Goal: Task Accomplishment & Management: Complete application form

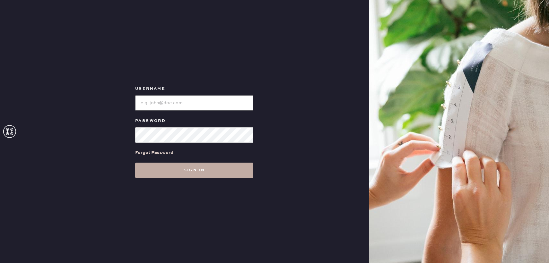
type input "reformationbond"
click at [175, 170] on button "Sign in" at bounding box center [194, 170] width 118 height 15
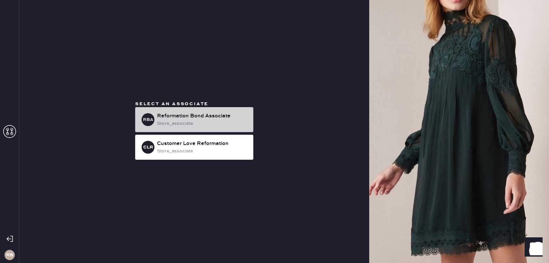
click at [197, 116] on div "Reformation Bond Associate" at bounding box center [202, 116] width 91 height 8
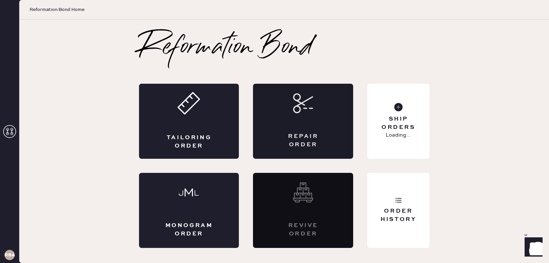
click at [288, 116] on div "Repair Order" at bounding box center [303, 121] width 100 height 75
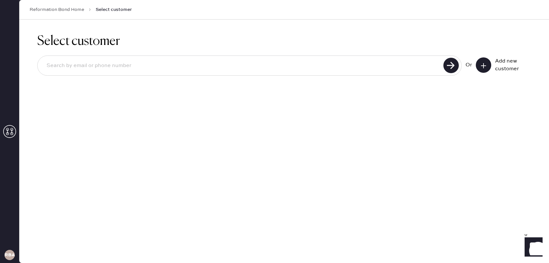
click at [480, 61] on button at bounding box center [482, 64] width 15 height 15
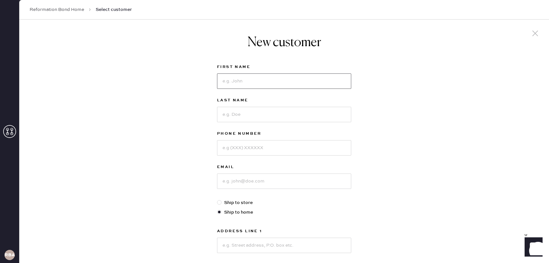
click at [251, 85] on input at bounding box center [284, 80] width 134 height 15
type input "Samantha"
type input "Jurgeto"
click at [221, 156] on div "Phone Number" at bounding box center [284, 146] width 134 height 33
type input "6308804307"
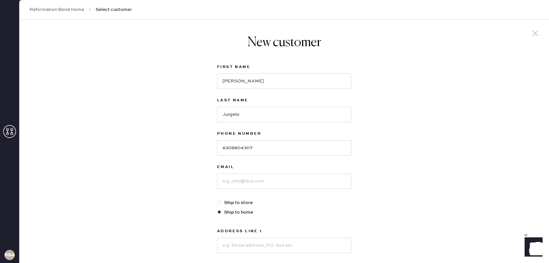
click at [238, 191] on div "Email" at bounding box center [284, 181] width 134 height 36
click at [243, 181] on input at bounding box center [284, 181] width 134 height 15
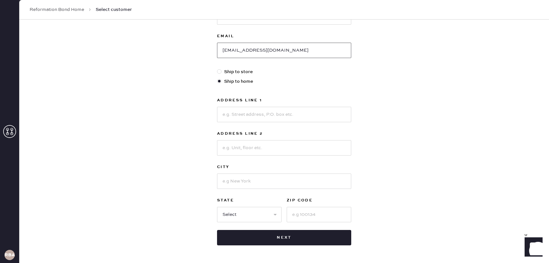
scroll to position [137, 0]
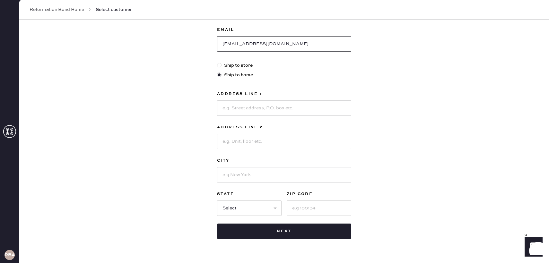
type input "samanthajurgeto@gmail.com"
click at [254, 112] on input at bounding box center [284, 107] width 134 height 15
type input "186 1st Ave"
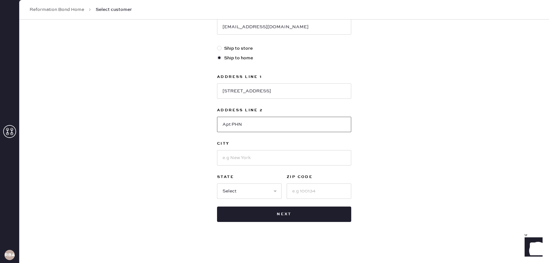
type input "Apt PHN"
click at [251, 158] on input at bounding box center [284, 157] width 134 height 15
type input "New York"
click at [229, 196] on select "Select AK AL AR AZ CA CO CT DC DE FL GA HI IA ID IL IN KS KY LA MA MD ME MI MN …" at bounding box center [249, 190] width 64 height 15
select select "NY"
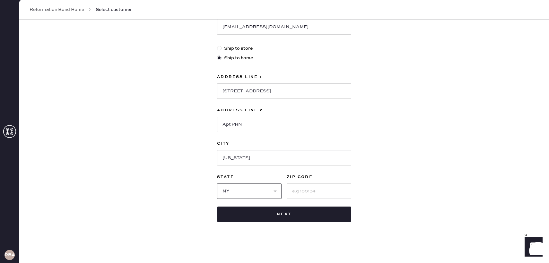
click at [217, 183] on select "Select AK AL AR AZ CA CO CT DC DE FL GA HI IA ID IL IN KS KY LA MA MD ME MI MN …" at bounding box center [249, 190] width 64 height 15
click at [301, 192] on input at bounding box center [318, 190] width 64 height 15
type input "10009"
click at [449, 161] on div "New customer First Name Samantha Last Name Jurgeto Phone Number 6308804307 Emai…" at bounding box center [283, 64] width 529 height 398
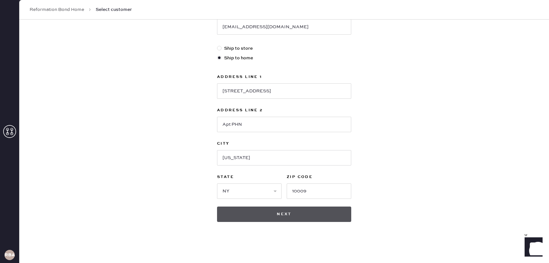
click at [333, 209] on button "Next" at bounding box center [284, 214] width 134 height 15
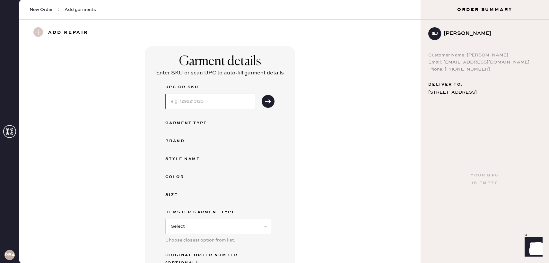
click at [213, 103] on input at bounding box center [210, 101] width 90 height 15
click at [268, 101] on icon "submit" at bounding box center [268, 101] width 6 height 6
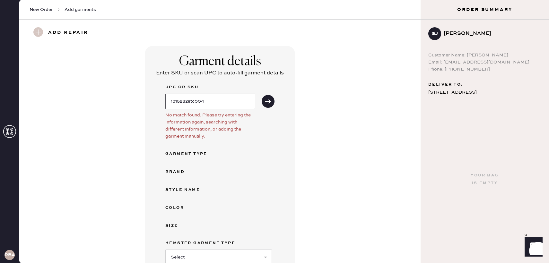
click at [228, 98] on input "1315282stc004" at bounding box center [210, 101] width 90 height 15
click at [195, 103] on input "1315282stc004" at bounding box center [210, 101] width 90 height 15
click at [271, 99] on icon "submit" at bounding box center [268, 101] width 6 height 6
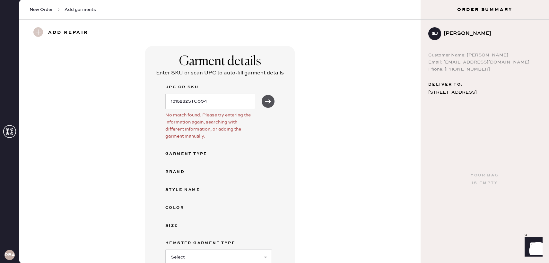
click at [264, 101] on button "submit" at bounding box center [267, 101] width 13 height 13
click at [229, 101] on input "1315282STC004" at bounding box center [210, 101] width 90 height 15
type input "1315282STC"
click at [268, 100] on icon "submit" at bounding box center [268, 101] width 6 height 6
click at [220, 106] on input "1315282STC" at bounding box center [210, 101] width 90 height 15
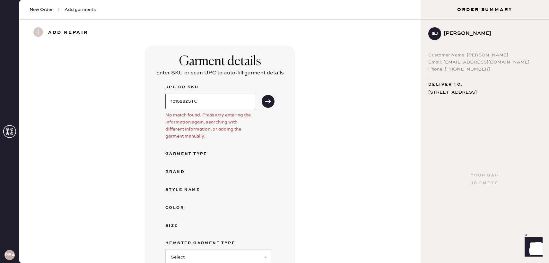
click at [220, 106] on input "1315282STC" at bounding box center [210, 101] width 90 height 15
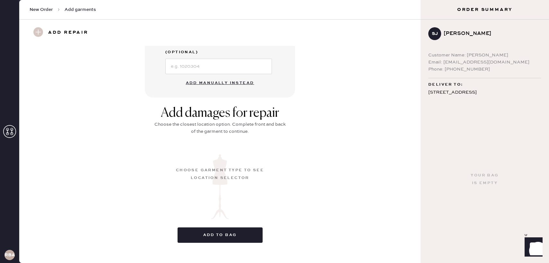
click at [221, 77] on button "Add manually instead" at bounding box center [220, 83] width 76 height 13
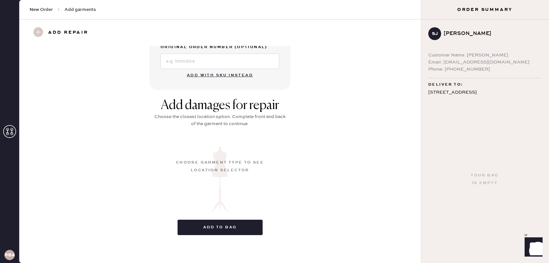
scroll to position [0, 0]
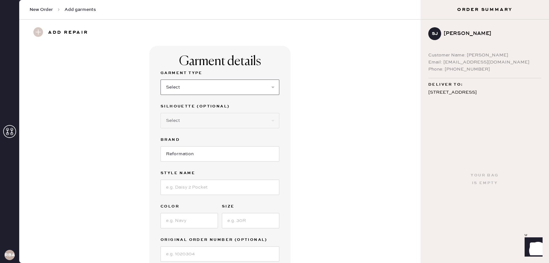
click at [205, 89] on select "Select Basic Skirt Jeans Leggings Pants Shorts Basic Sleeved Dress Basic Sleeve…" at bounding box center [219, 87] width 119 height 15
select select "7"
click at [160, 80] on select "Select Basic Skirt Jeans Leggings Pants Shorts Basic Sleeved Dress Basic Sleeve…" at bounding box center [219, 87] width 119 height 15
click at [202, 120] on select "Select Maxi Dress Midi Dress Mini Dress Other" at bounding box center [219, 120] width 119 height 15
select select "31"
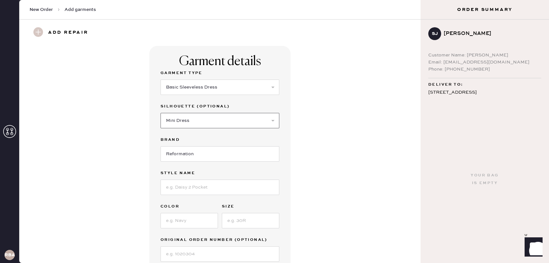
click at [160, 113] on select "Select Maxi Dress Midi Dress Mini Dress Other" at bounding box center [219, 120] width 119 height 15
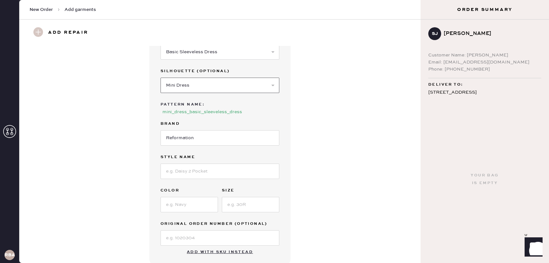
scroll to position [37, 0]
click at [198, 164] on input at bounding box center [219, 169] width 119 height 15
type input "Shai Dress"
click at [191, 203] on input at bounding box center [188, 203] width 57 height 15
type input "Slate Check"
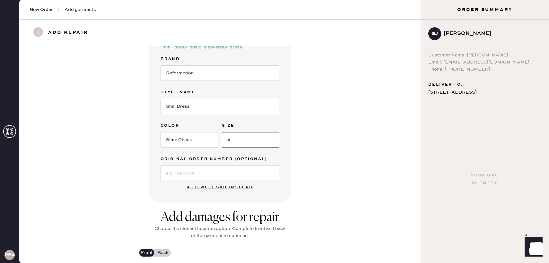
scroll to position [269, 0]
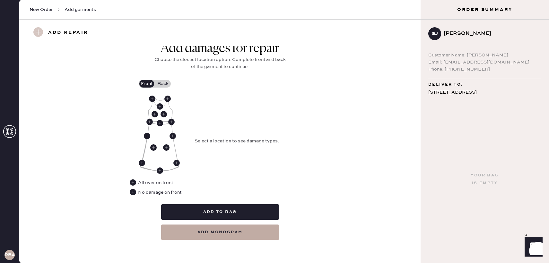
type input "4"
click at [167, 81] on label "Back" at bounding box center [163, 84] width 16 height 8
click at [163, 84] on input "Back" at bounding box center [163, 84] width 0 height 0
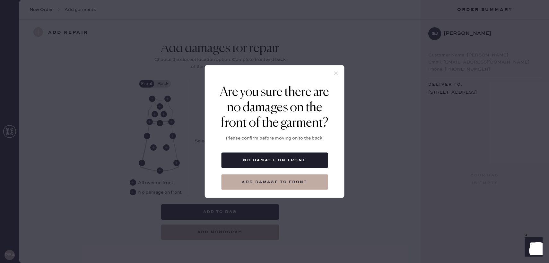
click at [332, 70] on div at bounding box center [274, 74] width 139 height 19
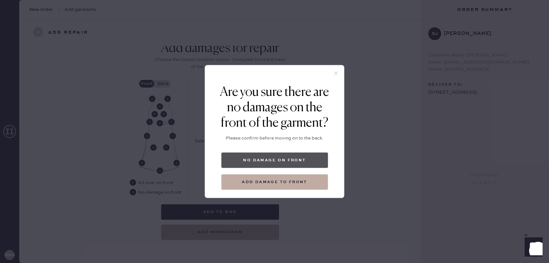
click at [297, 159] on button "No damage on front" at bounding box center [274, 160] width 107 height 15
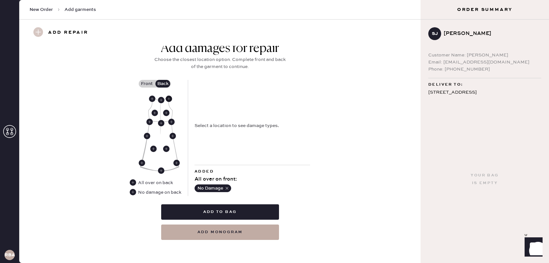
click at [167, 100] on use at bounding box center [169, 99] width 6 height 6
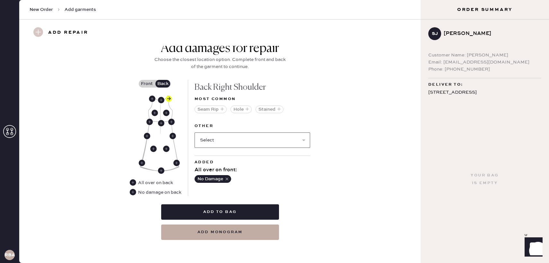
click at [219, 144] on select "Select Broken / Ripped Hem Broken Beads Broken Belt Loop Broken Button Broken C…" at bounding box center [251, 139] width 115 height 15
select select "1612"
click at [194, 132] on select "Select Broken / Ripped Hem Broken Beads Broken Belt Loop Broken Button Broken C…" at bounding box center [251, 139] width 115 height 15
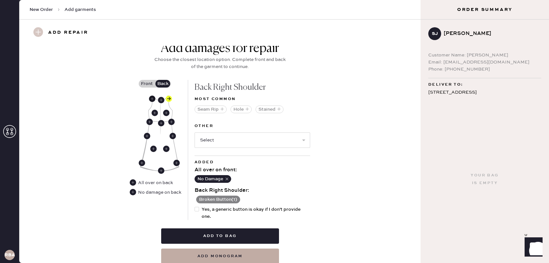
click at [151, 98] on use at bounding box center [152, 99] width 6 height 6
click at [217, 143] on select "Select Broken / Ripped Hem Broken Beads Broken Belt Loop Broken Button Broken C…" at bounding box center [251, 139] width 115 height 15
select select "1612"
click at [194, 132] on select "Select Broken / Ripped Hem Broken Beads Broken Belt Loop Broken Button Broken C…" at bounding box center [251, 139] width 115 height 15
select select
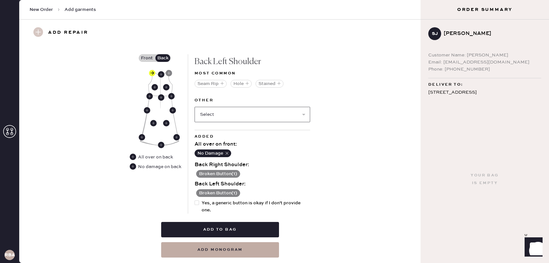
scroll to position [312, 0]
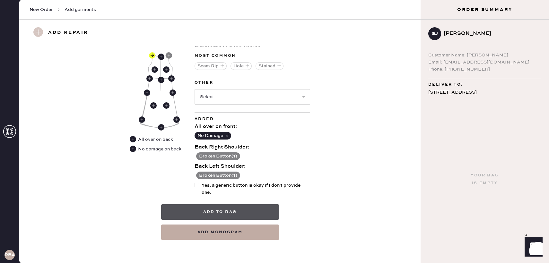
click at [212, 214] on button "Add to bag" at bounding box center [220, 211] width 118 height 15
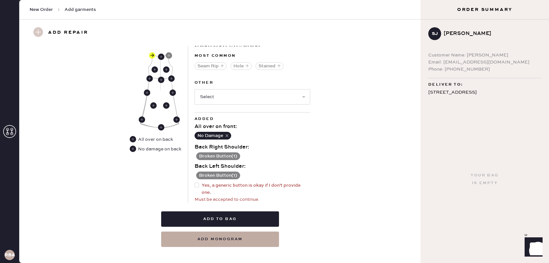
click at [197, 189] on div at bounding box center [197, 189] width 7 height 14
click at [195, 182] on input "Yes, a generic button is okay if I don't provide one." at bounding box center [194, 182] width 0 height 0
checkbox input "true"
click at [206, 223] on button "Add to bag" at bounding box center [220, 218] width 118 height 15
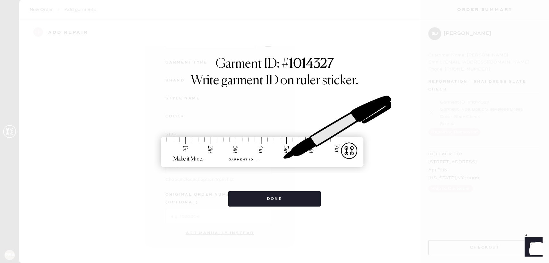
scroll to position [53, 0]
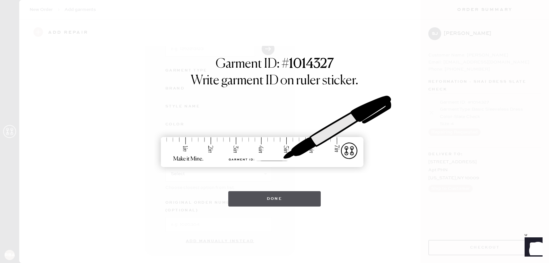
click at [255, 202] on button "Done" at bounding box center [274, 198] width 93 height 15
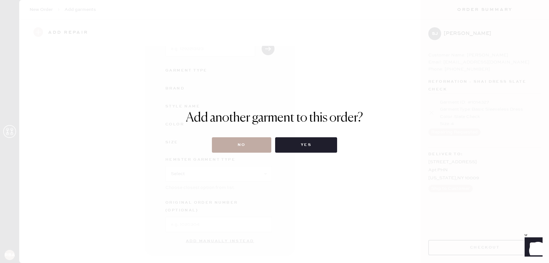
click at [250, 147] on button "No" at bounding box center [241, 144] width 59 height 15
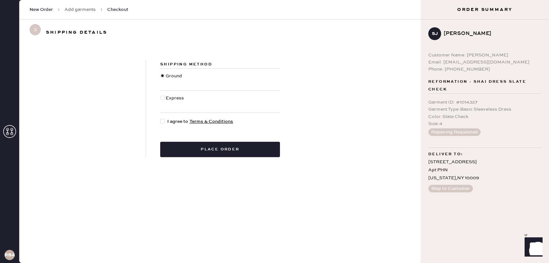
click at [163, 122] on div at bounding box center [162, 121] width 4 height 4
click at [160, 118] on input "I agree to Terms & Conditions" at bounding box center [160, 118] width 0 height 0
checkbox input "true"
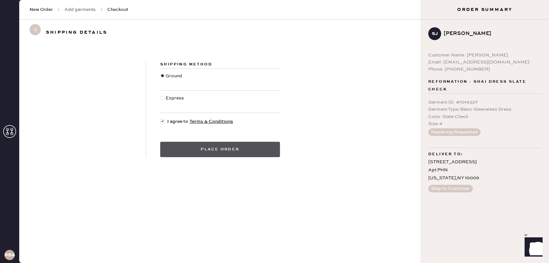
click at [184, 151] on button "Place order" at bounding box center [220, 149] width 120 height 15
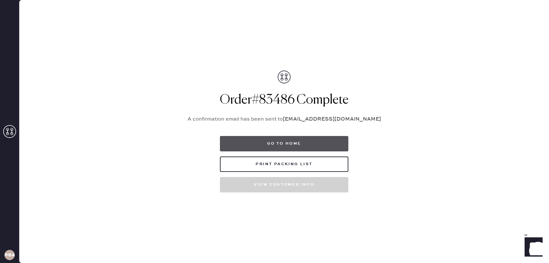
click at [285, 142] on button "Go to home" at bounding box center [284, 143] width 128 height 15
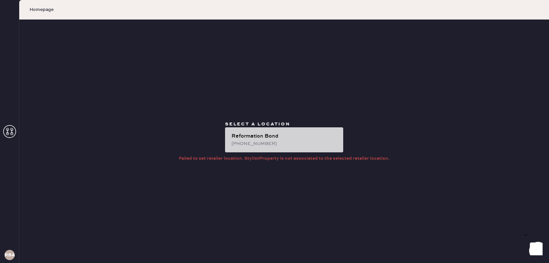
click at [242, 137] on div "Reformation Bond" at bounding box center [284, 136] width 107 height 8
click at [251, 136] on div "Reformation Bond" at bounding box center [284, 136] width 107 height 8
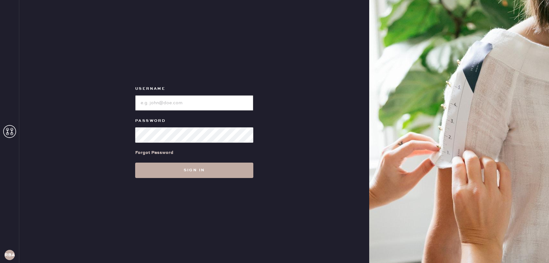
type input "reformationbond"
click at [181, 174] on button "Sign in" at bounding box center [194, 170] width 118 height 15
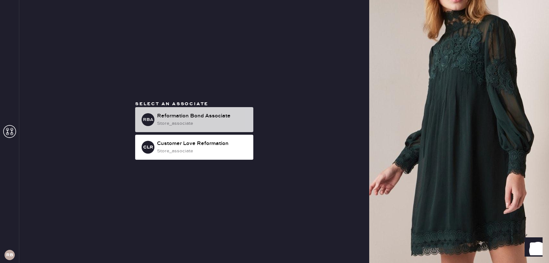
click at [251, 115] on div "RBA Reformation Bond Associate store_associate" at bounding box center [194, 119] width 118 height 25
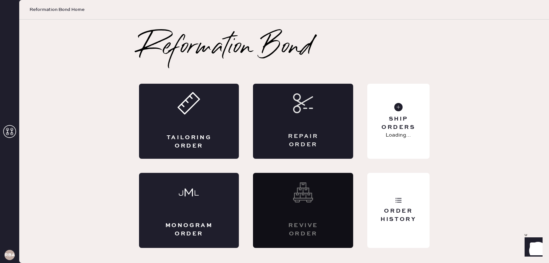
click at [321, 104] on div "Repair Order" at bounding box center [303, 121] width 100 height 75
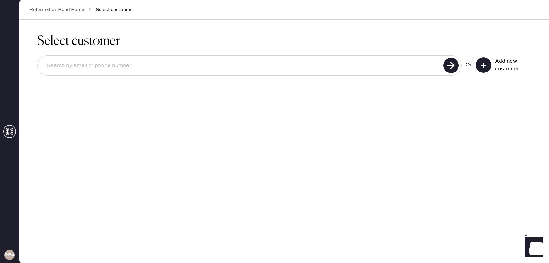
click at [482, 62] on button at bounding box center [482, 64] width 15 height 15
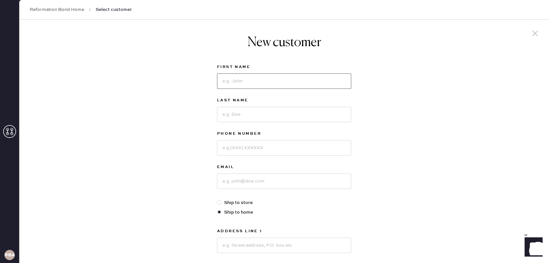
click at [272, 82] on input at bounding box center [284, 80] width 134 height 15
type input "Zaineb"
click at [267, 107] on input at bounding box center [284, 114] width 134 height 15
type input "Haradwala"
click at [258, 151] on input at bounding box center [284, 147] width 134 height 15
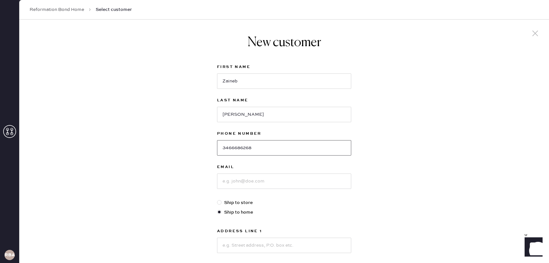
type input "3466686268"
click at [262, 176] on input at bounding box center [284, 181] width 134 height 15
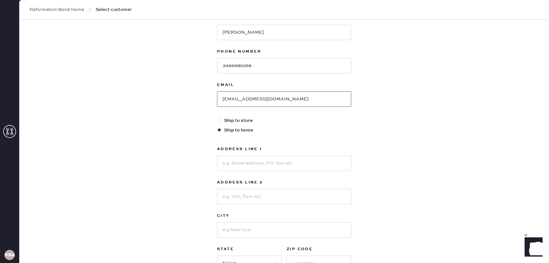
scroll to position [105, 0]
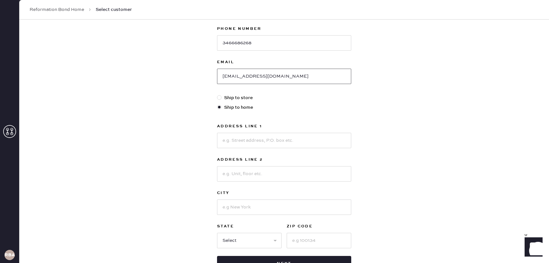
type input "zainebfarooque@gmail.com"
click at [295, 143] on input at bounding box center [284, 140] width 134 height 15
type input "530 East 23rd St"
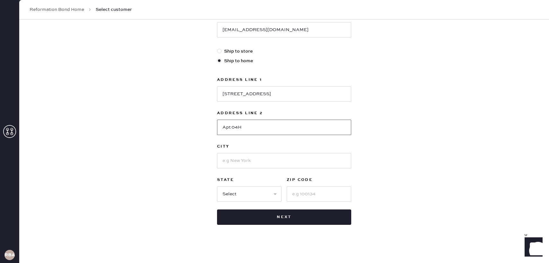
scroll to position [154, 0]
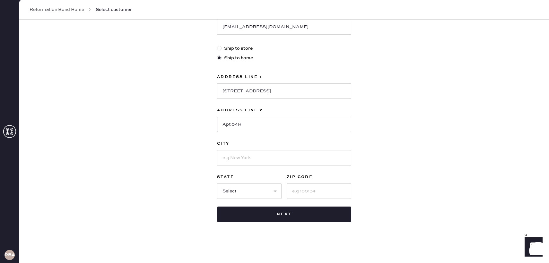
type input "Apt 04H"
click at [251, 160] on input at bounding box center [284, 157] width 134 height 15
type input "New York"
click at [230, 188] on select "Select AK AL AR AZ CA CO CT DC DE FL GA HI IA ID IL IN KS KY LA MA MD ME MI MN …" at bounding box center [249, 190] width 64 height 15
select select "NY"
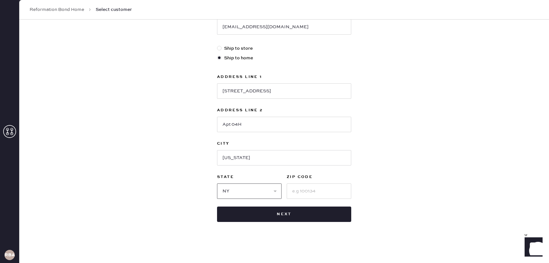
click at [217, 183] on select "Select AK AL AR AZ CA CO CT DC DE FL GA HI IA ID IL IN KS KY LA MA MD ME MI MN …" at bounding box center [249, 190] width 64 height 15
click at [322, 189] on input at bounding box center [318, 190] width 64 height 15
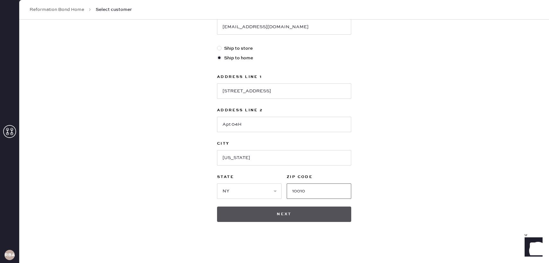
type input "10010"
click at [247, 211] on button "Next" at bounding box center [284, 214] width 134 height 15
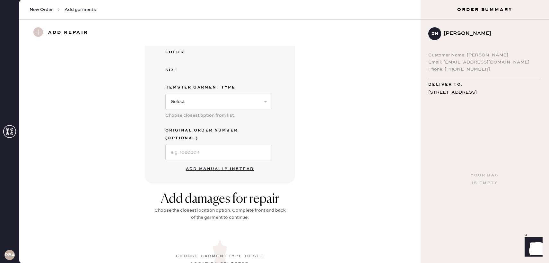
click at [224, 163] on button "Add manually instead" at bounding box center [220, 169] width 76 height 13
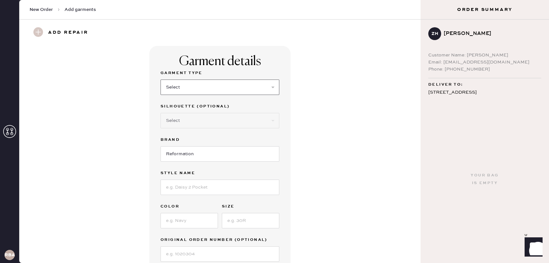
click at [198, 89] on select "Select Basic Skirt Jeans Leggings Pants Shorts Basic Sleeved Dress Basic Sleeve…" at bounding box center [219, 87] width 119 height 15
select select "6"
click at [160, 80] on select "Select Basic Skirt Jeans Leggings Pants Shorts Basic Sleeved Dress Basic Sleeve…" at bounding box center [219, 87] width 119 height 15
click at [200, 88] on select "Select Basic Skirt Jeans Leggings Pants Shorts Basic Sleeved Dress Basic Sleeve…" at bounding box center [219, 87] width 119 height 15
click at [160, 80] on select "Select Basic Skirt Jeans Leggings Pants Shorts Basic Sleeved Dress Basic Sleeve…" at bounding box center [219, 87] width 119 height 15
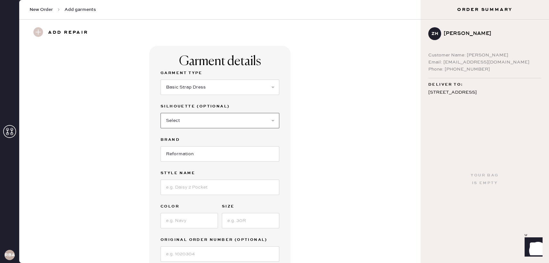
click at [203, 127] on select "Select Maxi Dress Midi Dress Mini Dress Other" at bounding box center [219, 120] width 119 height 15
click at [160, 113] on select "Select Maxi Dress Midi Dress Mini Dress Other" at bounding box center [219, 120] width 119 height 15
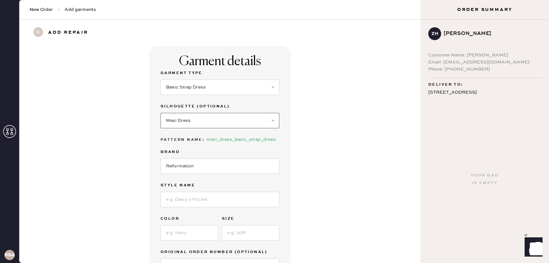
click at [201, 122] on select "Select Maxi Dress Midi Dress Mini Dress Other" at bounding box center [219, 120] width 119 height 15
select select "38"
click at [160, 113] on select "Select Maxi Dress Midi Dress Mini Dress Other" at bounding box center [219, 120] width 119 height 15
click at [202, 169] on input "Reformation" at bounding box center [219, 165] width 119 height 15
click at [197, 199] on input at bounding box center [219, 199] width 119 height 15
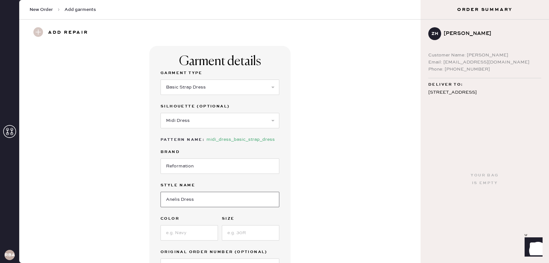
type input "Anelis Dress"
type input "New Day"
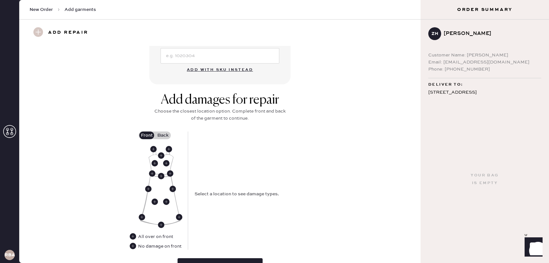
scroll to position [211, 0]
type input "6"
click at [132, 245] on use at bounding box center [133, 246] width 6 height 6
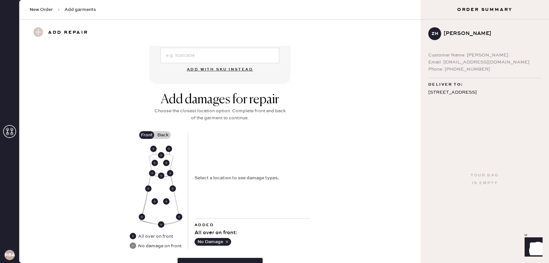
click at [160, 137] on label "Back" at bounding box center [163, 135] width 16 height 8
click at [163, 135] on input "Back" at bounding box center [163, 135] width 0 height 0
click at [162, 173] on use at bounding box center [161, 174] width 6 height 6
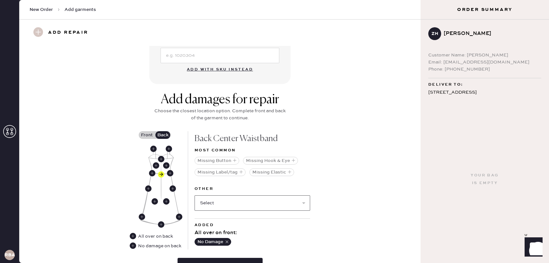
click at [256, 205] on select "Select Broken / Ripped Hem Broken Beads Broken Belt Loop Broken Button Broken C…" at bounding box center [251, 202] width 115 height 15
select select "1657"
click at [194, 195] on select "Select Broken / Ripped Hem Broken Beads Broken Belt Loop Broken Button Broken C…" at bounding box center [251, 202] width 115 height 15
click at [161, 158] on use at bounding box center [161, 159] width 6 height 6
click at [244, 205] on select "Select Broken / Ripped Hem Broken Beads Broken Belt Loop Broken Button Broken C…" at bounding box center [251, 202] width 115 height 15
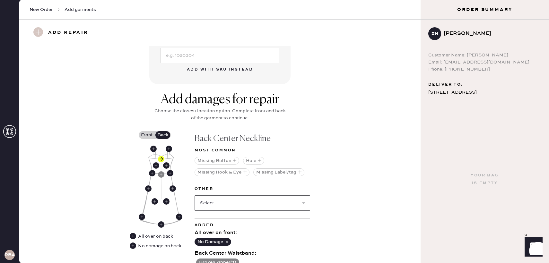
select select "1657"
click at [194, 195] on select "Select Broken / Ripped Hem Broken Beads Broken Belt Loop Broken Button Broken C…" at bounding box center [251, 202] width 115 height 15
select select
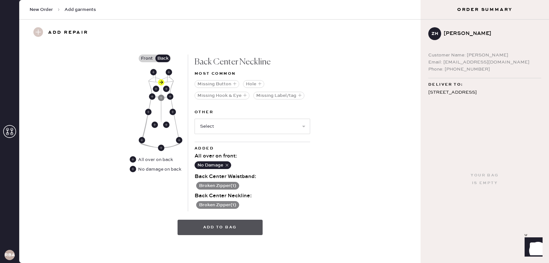
click at [235, 231] on button "Add to bag" at bounding box center [219, 227] width 85 height 15
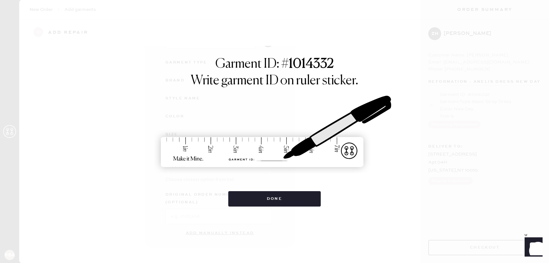
scroll to position [53, 0]
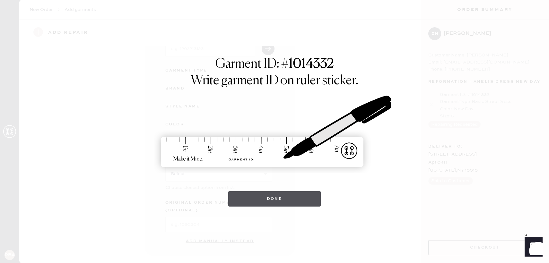
click at [264, 199] on button "Done" at bounding box center [274, 198] width 93 height 15
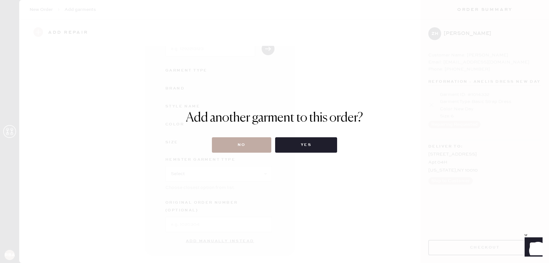
click at [251, 143] on button "No" at bounding box center [241, 144] width 59 height 15
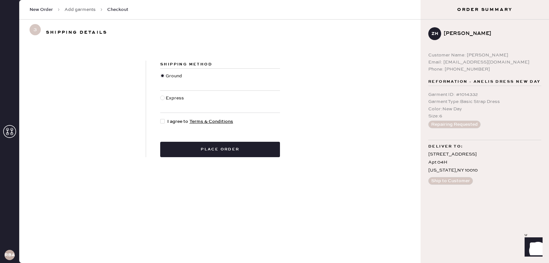
click at [161, 121] on div at bounding box center [162, 121] width 4 height 4
click at [160, 118] on input "I agree to Terms & Conditions" at bounding box center [160, 118] width 0 height 0
checkbox input "true"
click at [186, 141] on div "Shipping Method Ground Express I agree to Terms & Conditions Place order" at bounding box center [220, 109] width 148 height 97
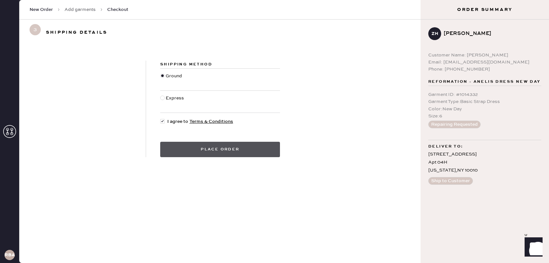
click at [189, 148] on button "Place order" at bounding box center [220, 149] width 120 height 15
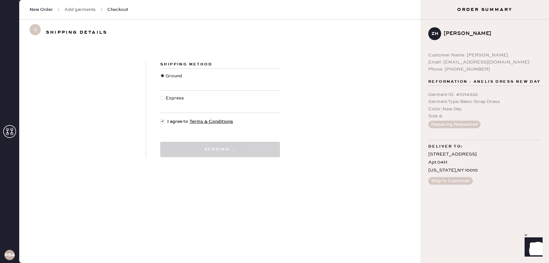
click at [162, 96] on div at bounding box center [162, 98] width 4 height 4
click at [160, 95] on input "Express" at bounding box center [160, 95] width 0 height 0
radio input "true"
click at [163, 73] on div at bounding box center [162, 79] width 5 height 14
click at [160, 73] on input "Ground" at bounding box center [160, 72] width 0 height 0
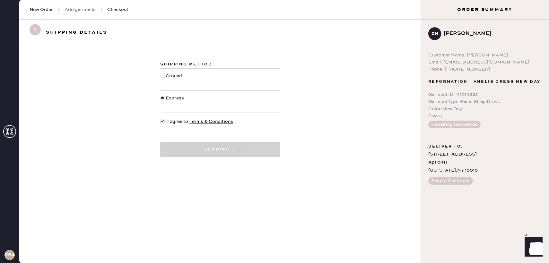
radio input "true"
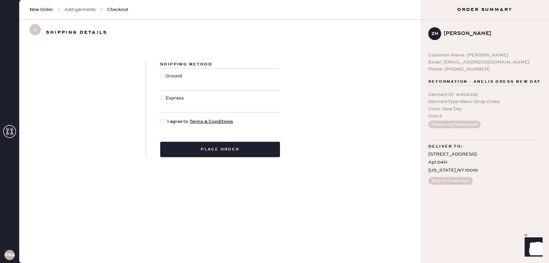
click at [161, 76] on div at bounding box center [162, 75] width 4 height 4
click at [160, 73] on input "Ground" at bounding box center [160, 72] width 0 height 0
radio input "true"
click at [166, 120] on div at bounding box center [163, 121] width 7 height 7
click at [160, 118] on input "I agree to Terms & Conditions" at bounding box center [160, 118] width 0 height 0
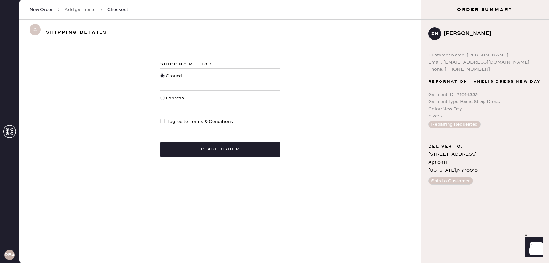
checkbox input "true"
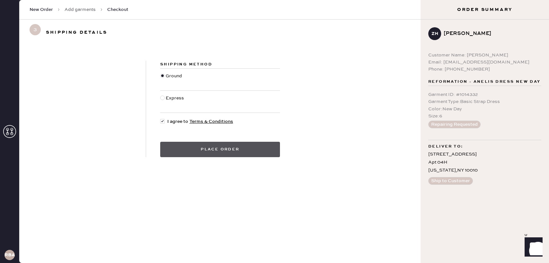
click at [184, 146] on button "Place order" at bounding box center [220, 149] width 120 height 15
